Goal: Entertainment & Leisure: Consume media (video, audio)

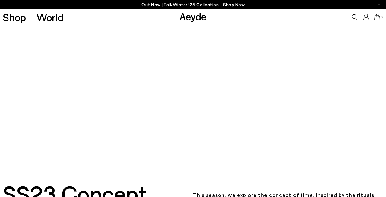
scroll to position [11, 0]
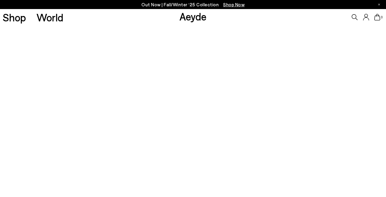
click at [234, 104] on video at bounding box center [193, 110] width 386 height 193
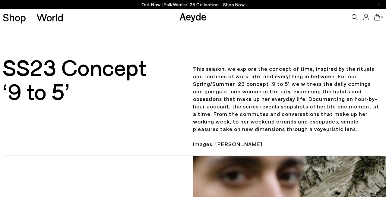
scroll to position [167, 0]
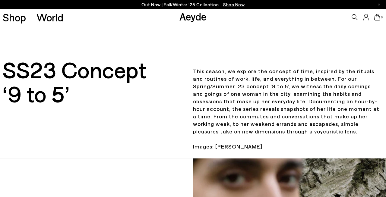
drag, startPoint x: 9, startPoint y: 102, endPoint x: 77, endPoint y: 126, distance: 72.6
click at [77, 126] on h3 "SS23 Concept ‘9 to 5’" at bounding box center [97, 106] width 188 height 98
copy h3 "SS23 Concept ‘9 to 5’"
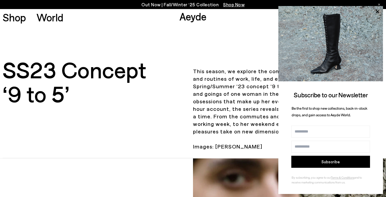
scroll to position [0, 0]
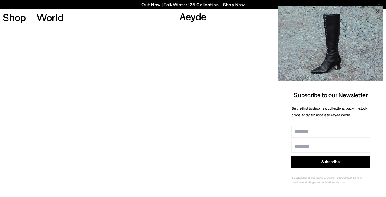
click at [377, 13] on icon at bounding box center [378, 12] width 8 height 8
click at [377, 8] on icon at bounding box center [378, 12] width 8 height 8
